Goal: Information Seeking & Learning: Check status

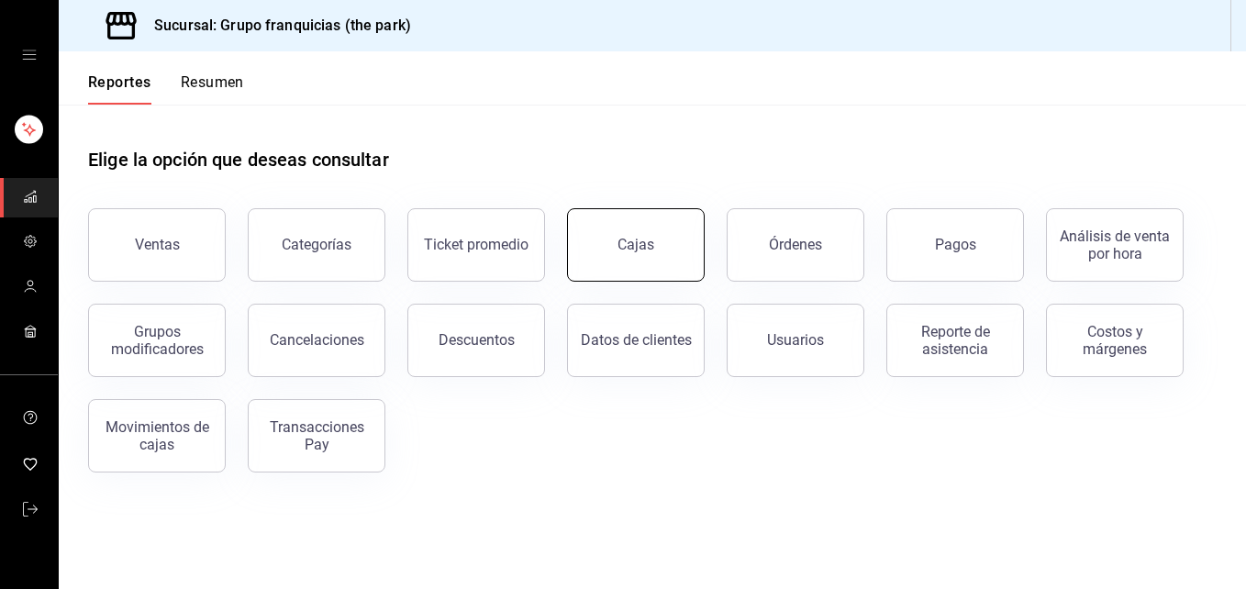
click at [620, 216] on button "Cajas" at bounding box center [636, 244] width 138 height 73
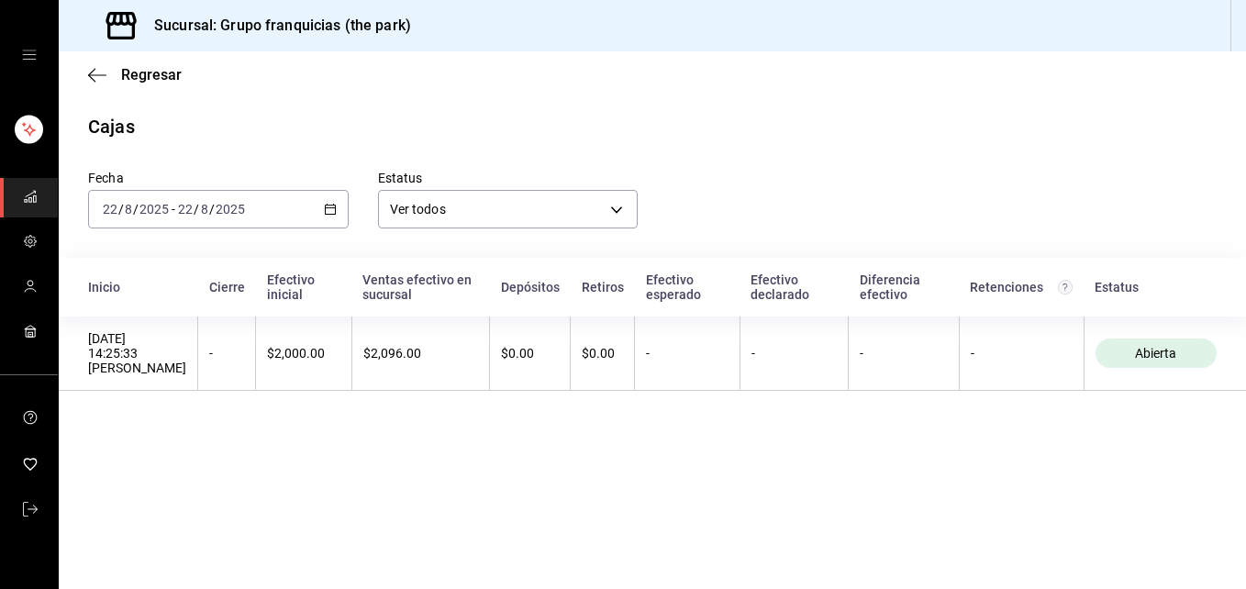
click at [729, 535] on main "Regresar Cajas Fecha 2025-08-22 22 / 8 / 2025 - 2025-08-22 22 / 8 / 2025 Estatu…" at bounding box center [652, 320] width 1187 height 538
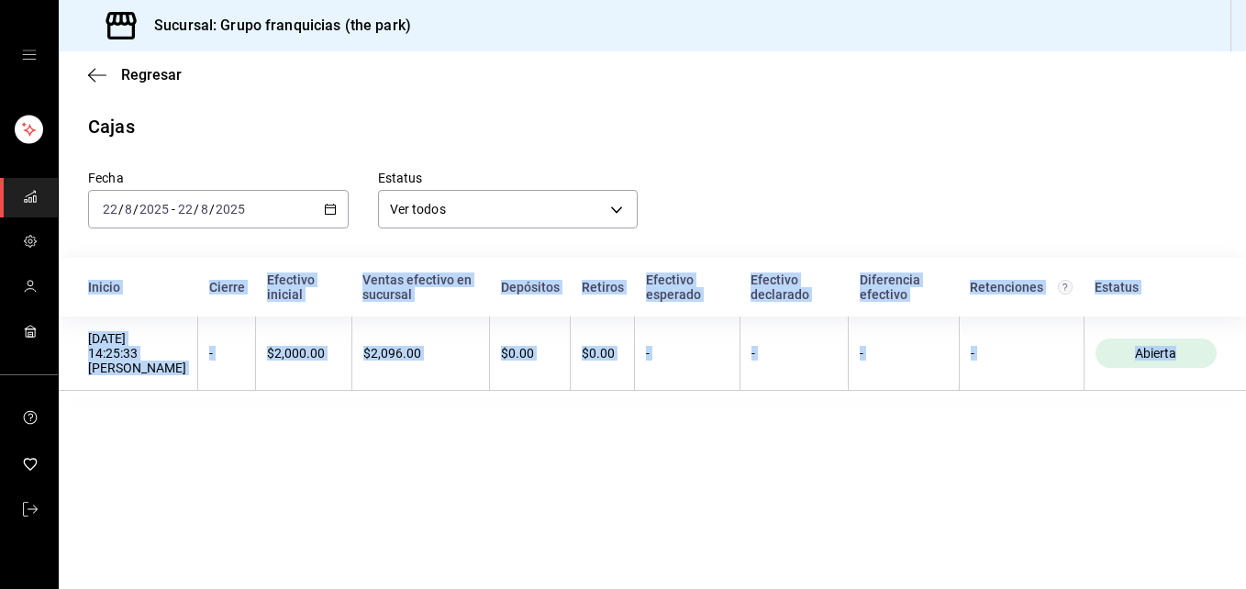
click at [729, 535] on main "Regresar Cajas Fecha 2025-08-22 22 / 8 / 2025 - 2025-08-22 22 / 8 / 2025 Estatu…" at bounding box center [652, 320] width 1187 height 538
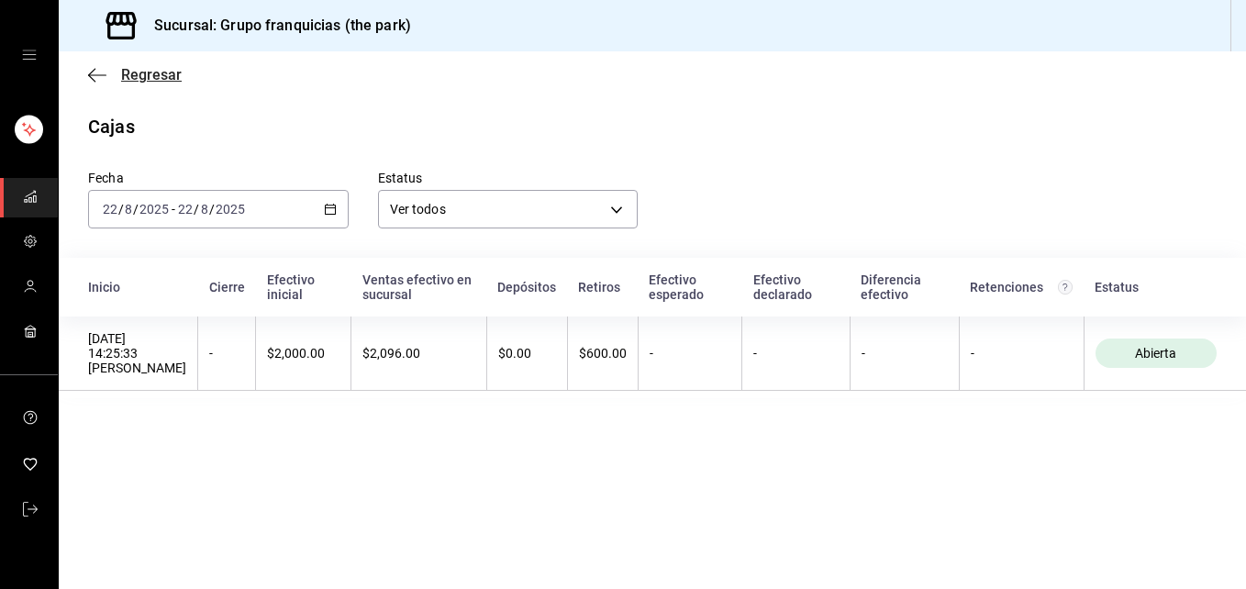
click at [117, 68] on span "Regresar" at bounding box center [135, 74] width 94 height 17
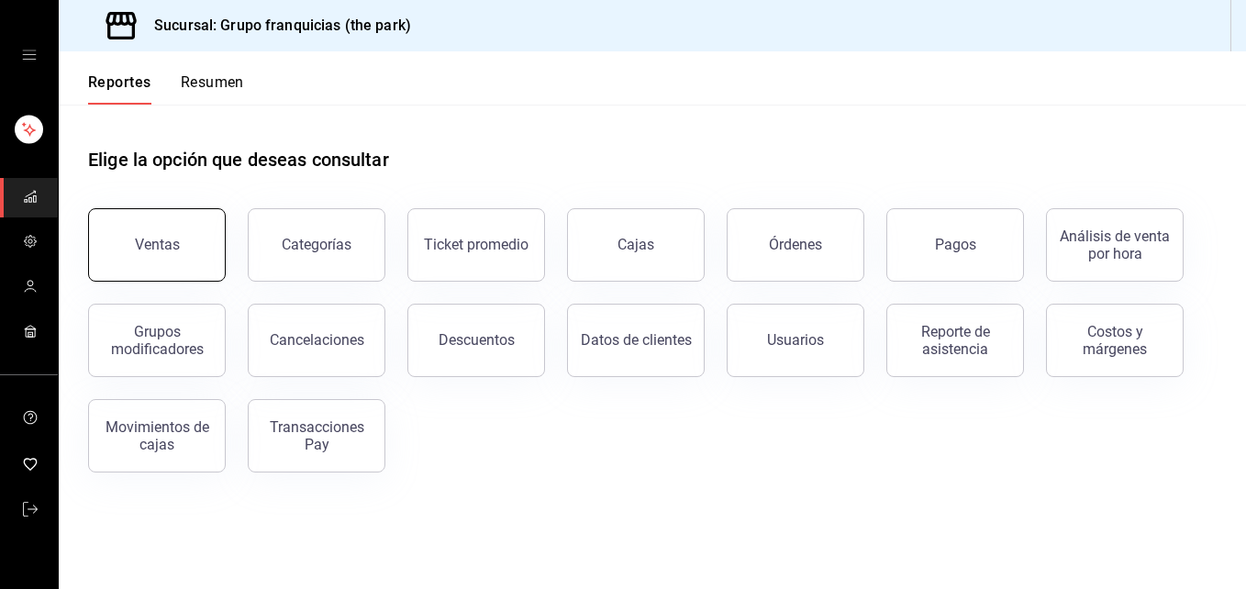
click at [222, 266] on div "Ventas" at bounding box center [146, 233] width 160 height 95
click at [156, 233] on button "Ventas" at bounding box center [157, 244] width 138 height 73
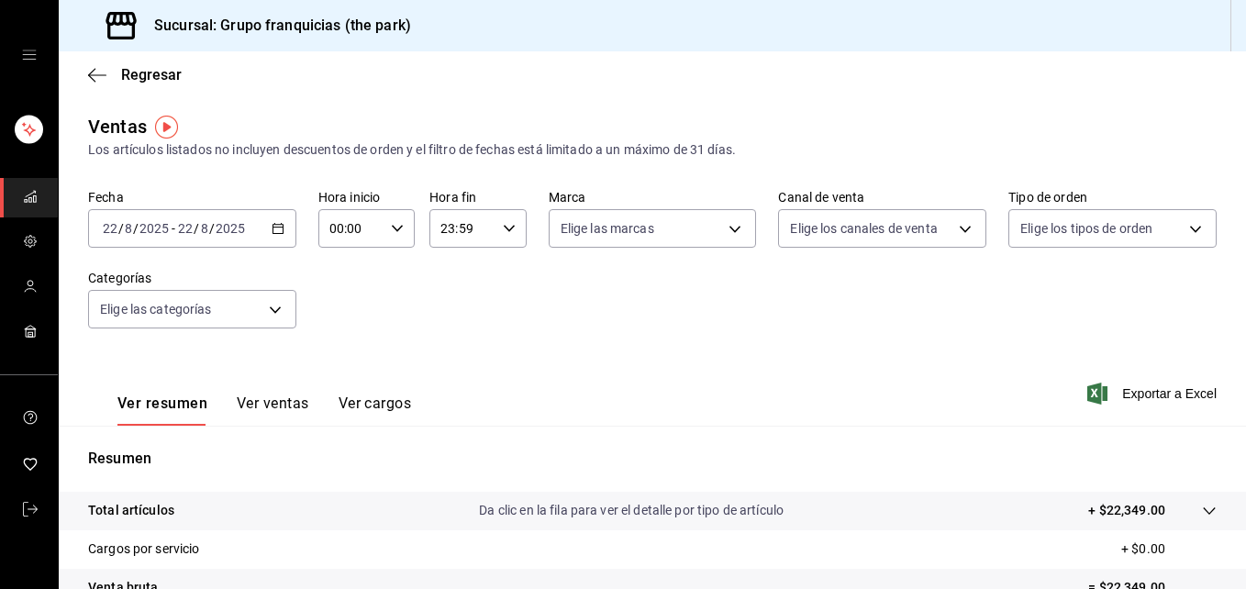
click at [33, 42] on div "mailbox folders" at bounding box center [29, 55] width 58 height 110
click at [144, 78] on span "Regresar" at bounding box center [151, 74] width 61 height 17
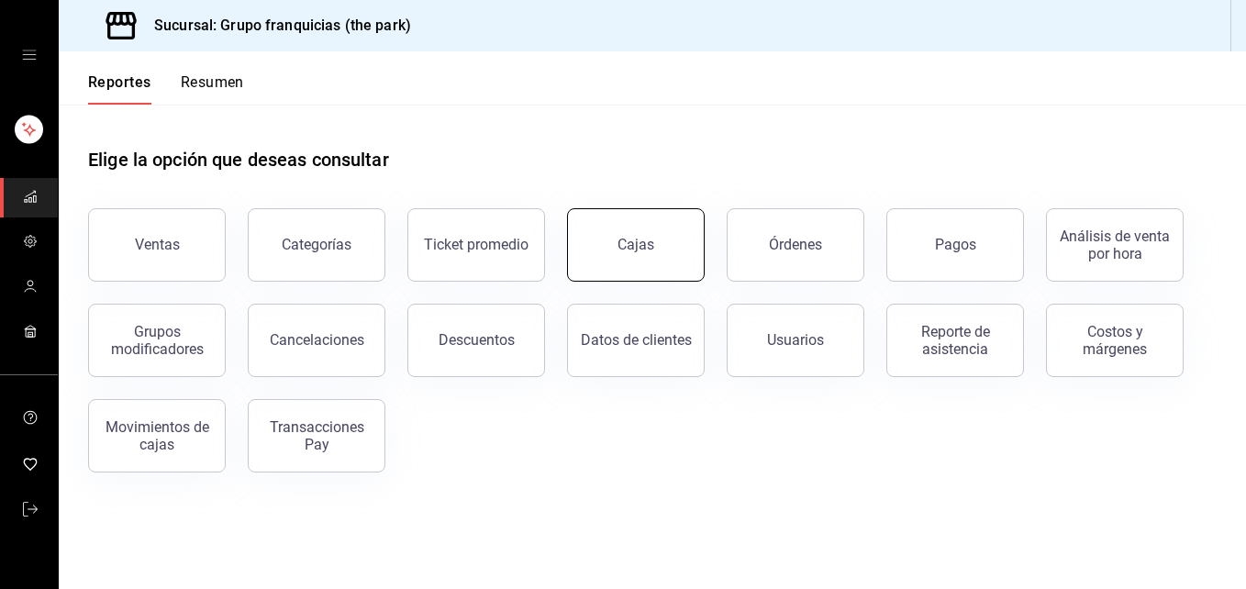
click at [649, 237] on div "Cajas" at bounding box center [635, 244] width 37 height 17
